Goal: Navigation & Orientation: Find specific page/section

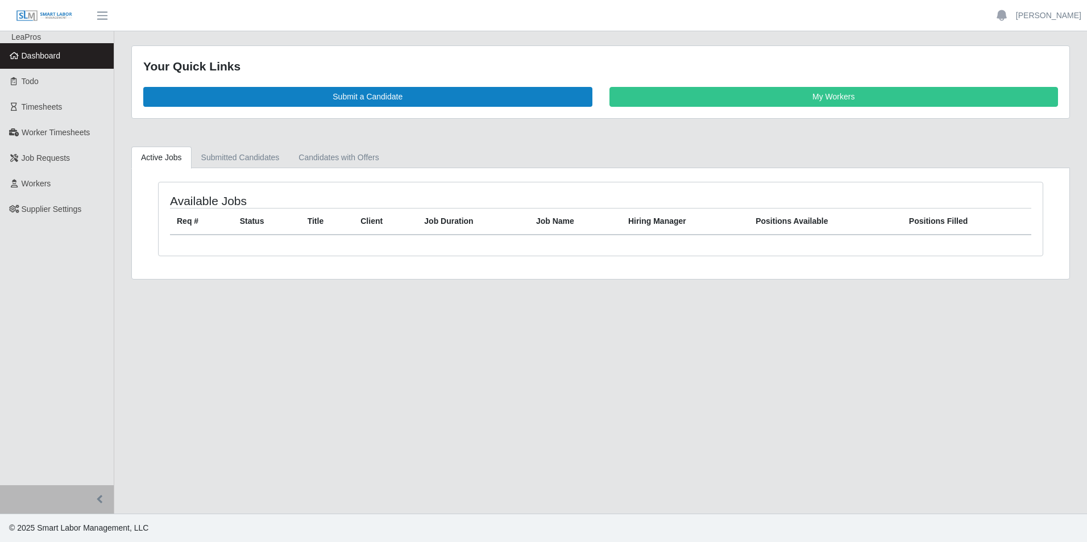
click at [82, 60] on link "Dashboard" at bounding box center [57, 56] width 114 height 26
click at [37, 86] on span "Todo" at bounding box center [30, 81] width 17 height 9
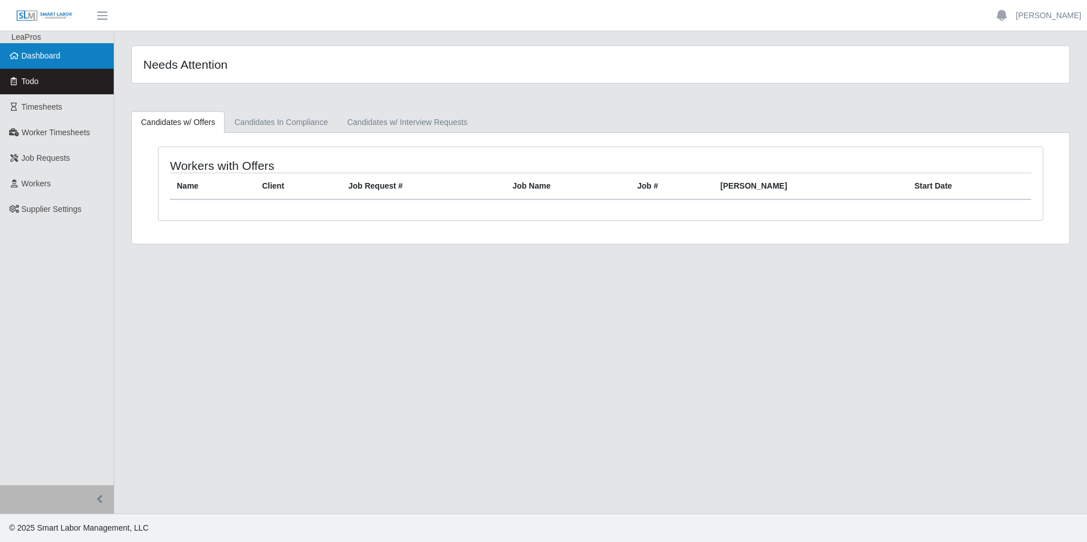
click at [47, 56] on span "Dashboard" at bounding box center [41, 55] width 39 height 9
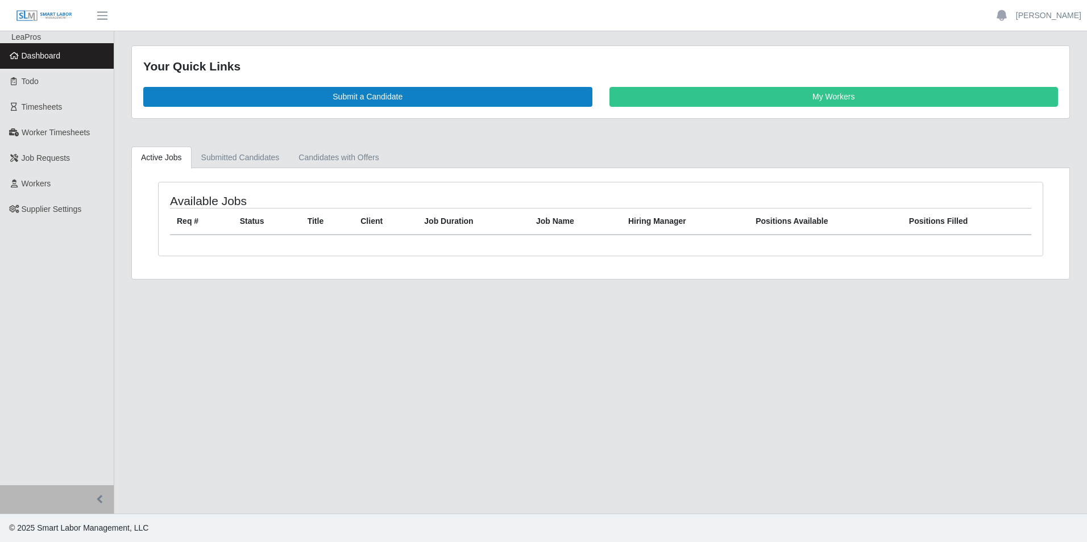
click at [38, 63] on link "Dashboard" at bounding box center [57, 56] width 114 height 26
click at [45, 60] on span "Dashboard" at bounding box center [41, 55] width 39 height 9
click at [27, 59] on span "Dashboard" at bounding box center [41, 55] width 39 height 9
